Goal: Task Accomplishment & Management: Complete application form

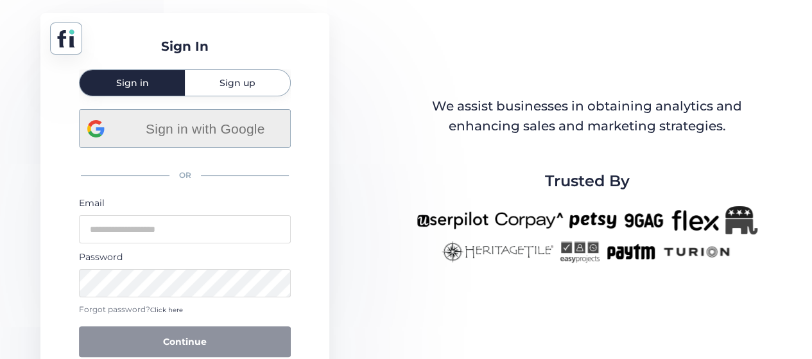
click at [175, 139] on div "Sign in with Google" at bounding box center [184, 128] width 195 height 37
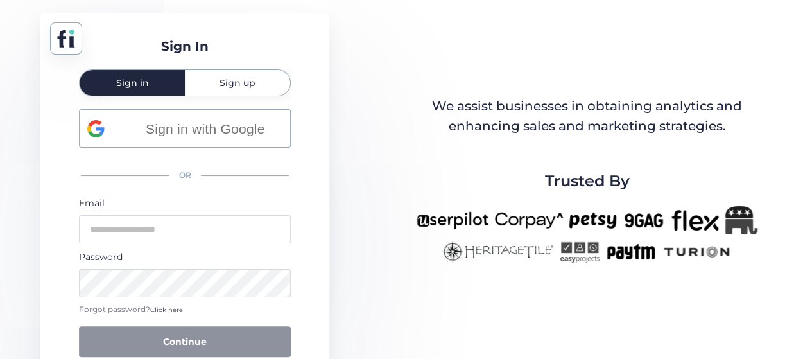
scroll to position [27, 0]
